Goal: Task Accomplishment & Management: Manage account settings

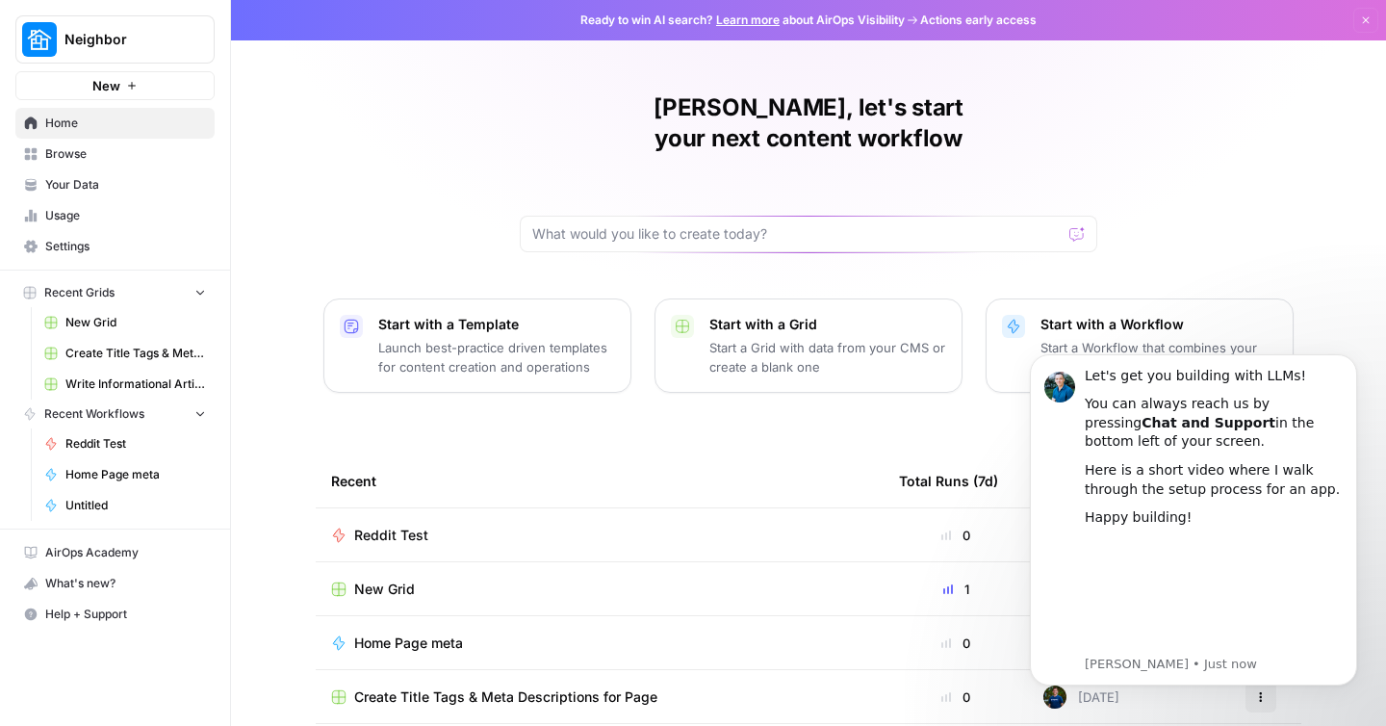
click at [177, 42] on span "Neighbor" at bounding box center [123, 39] width 117 height 19
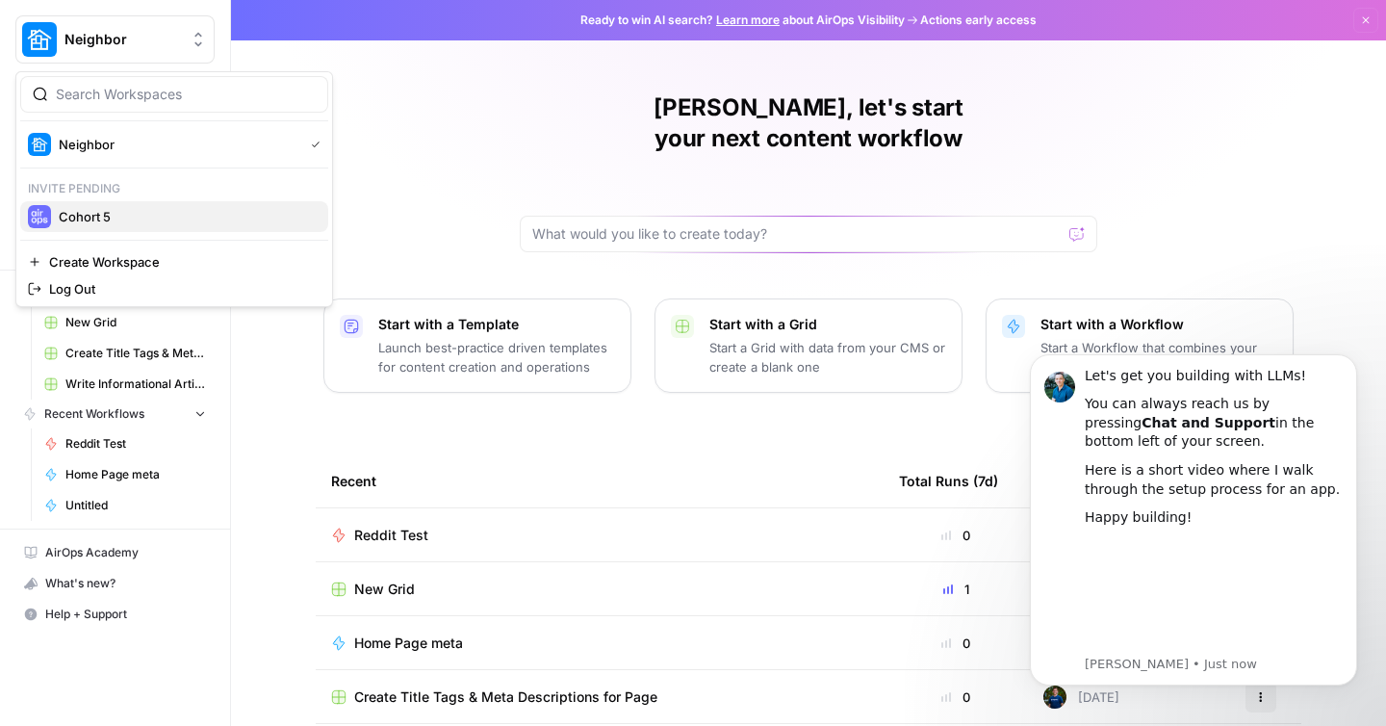
click at [144, 209] on span "Cohort 5" at bounding box center [186, 216] width 254 height 19
